Goal: Task Accomplishment & Management: Complete application form

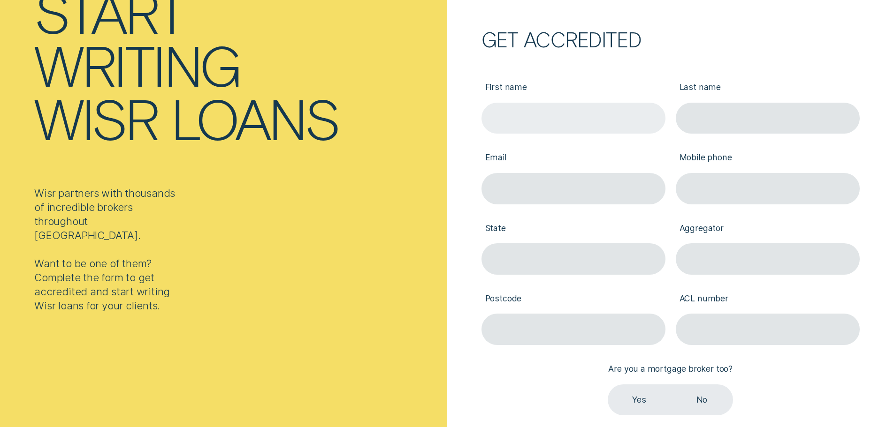
click at [583, 120] on input "First name" at bounding box center [573, 118] width 184 height 31
type input "[PERSON_NAME]"
type input "[EMAIL_ADDRESS][PERSON_NAME][DOMAIN_NAME]"
type input "0456482225"
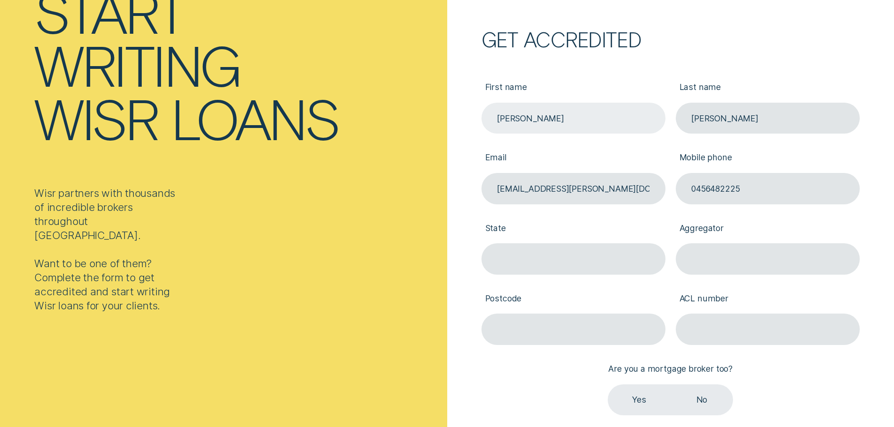
type input "n"
type input "[GEOGRAPHIC_DATA]"
type input "a"
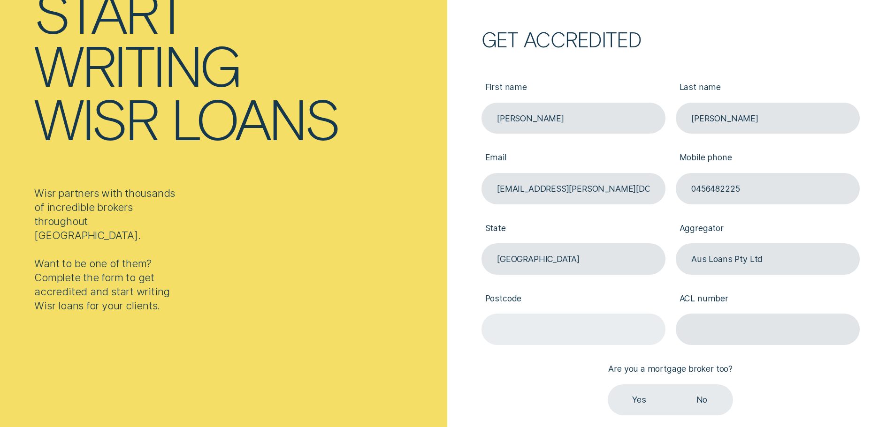
type input "Aus Loans Pty Ltd"
click at [574, 335] on input "Postcode" at bounding box center [573, 329] width 184 height 31
type input "2870"
click at [773, 334] on input "ACL number" at bounding box center [768, 329] width 184 height 31
click at [748, 325] on input "ACL number" at bounding box center [768, 329] width 184 height 31
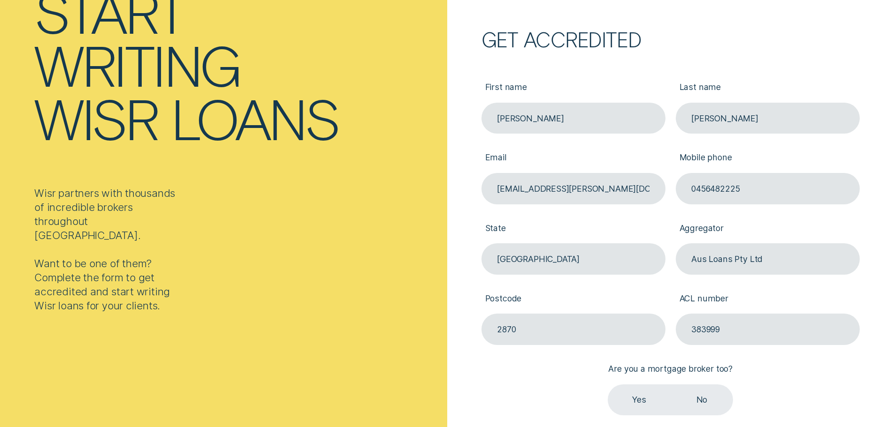
type input "383999"
click at [820, 386] on div "First name [PERSON_NAME] Last name [PERSON_NAME] Email [PERSON_NAME][EMAIL_ADDR…" at bounding box center [670, 239] width 388 height 352
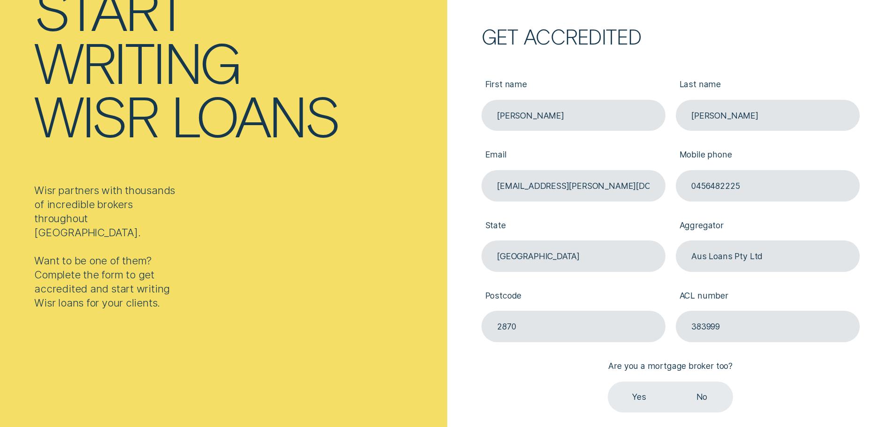
scroll to position [188, 0]
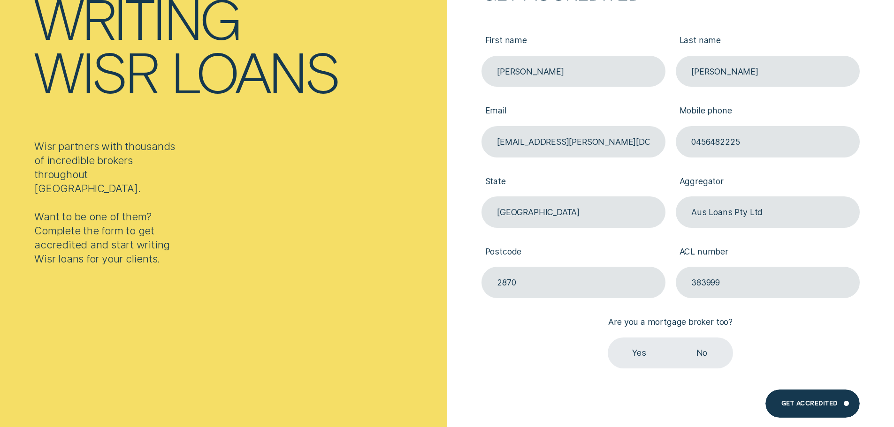
click at [703, 356] on label "No" at bounding box center [701, 353] width 62 height 31
click at [670, 338] on input "No" at bounding box center [670, 338] width 0 height 0
click at [836, 408] on div "Get Accredited" at bounding box center [809, 406] width 56 height 6
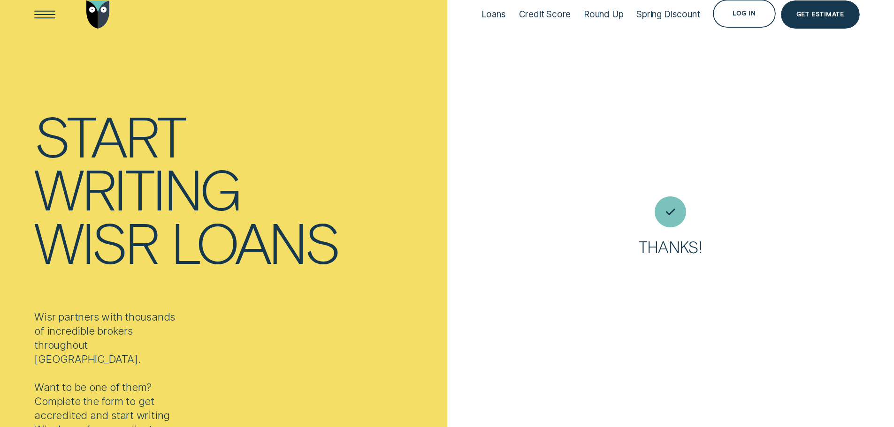
scroll to position [0, 0]
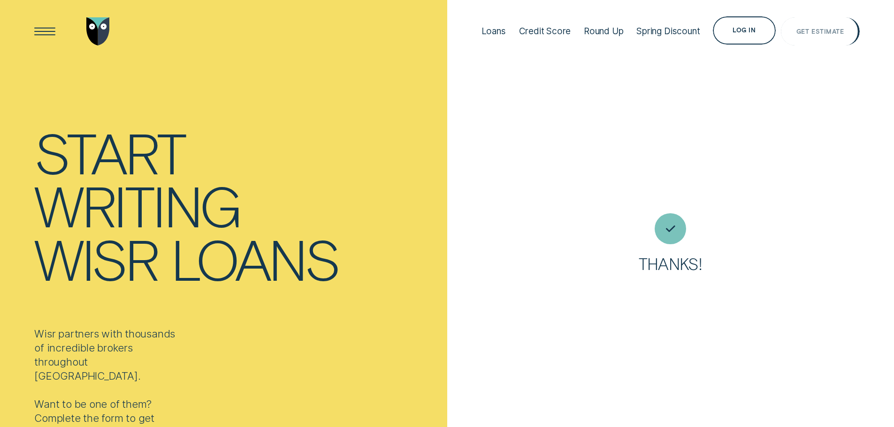
click at [808, 30] on div "Get Estimate" at bounding box center [819, 32] width 47 height 6
